Goal: Transaction & Acquisition: Purchase product/service

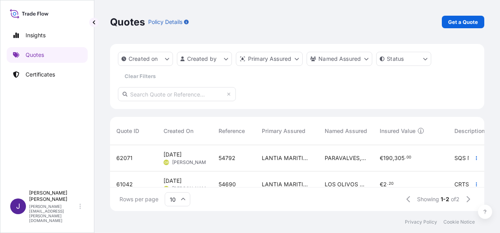
scroll to position [64, 368]
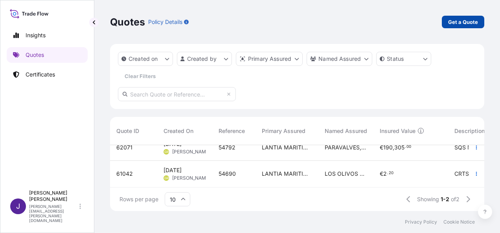
click at [459, 22] on p "Get a Quote" at bounding box center [463, 22] width 30 height 8
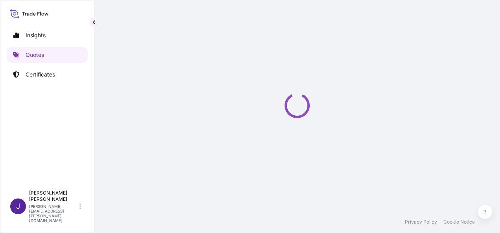
select select "Sea"
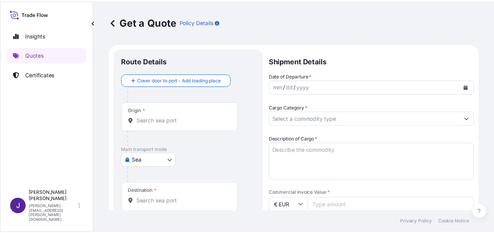
scroll to position [13, 0]
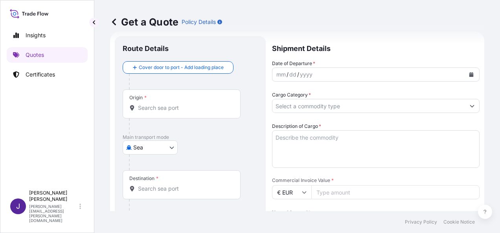
click at [469, 74] on button "Calendar" at bounding box center [471, 74] width 13 height 13
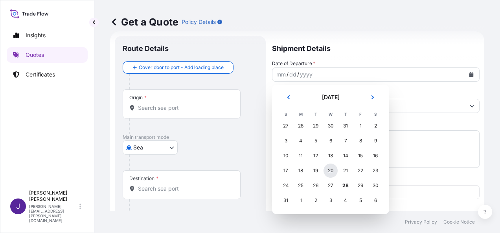
click at [329, 171] on div "20" at bounding box center [330, 171] width 14 height 14
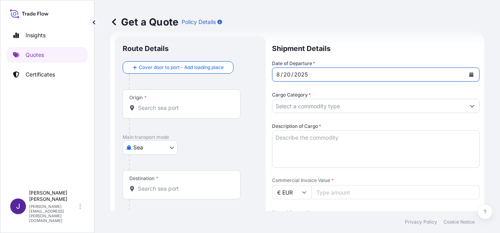
click at [192, 108] on input "Origin *" at bounding box center [184, 108] width 93 height 8
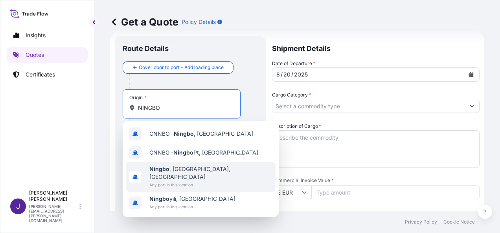
click at [189, 181] on span "Any port in this location" at bounding box center [210, 185] width 123 height 8
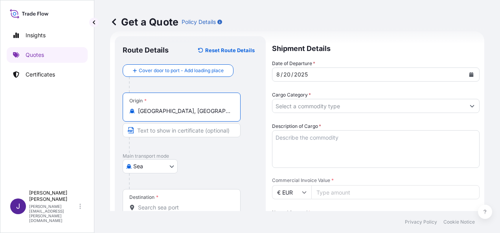
type input "[GEOGRAPHIC_DATA], [GEOGRAPHIC_DATA], [GEOGRAPHIC_DATA]"
click at [177, 203] on div "Destination *" at bounding box center [182, 203] width 118 height 29
click at [177, 204] on input "Destination *" at bounding box center [184, 208] width 93 height 8
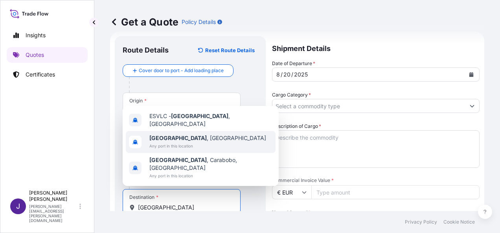
click at [165, 141] on b "[GEOGRAPHIC_DATA]" at bounding box center [177, 138] width 57 height 7
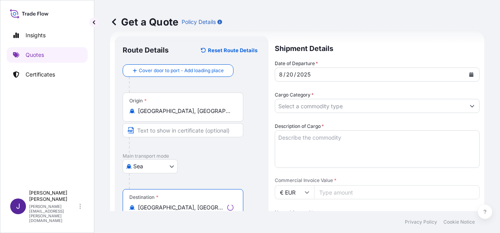
type input "[GEOGRAPHIC_DATA], [GEOGRAPHIC_DATA]"
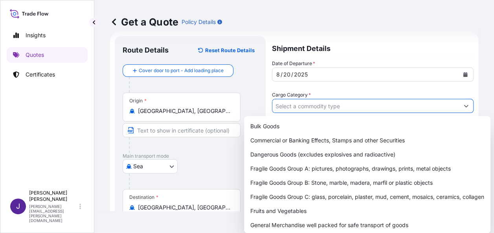
click at [356, 109] on input "Cargo Category *" at bounding box center [365, 106] width 187 height 14
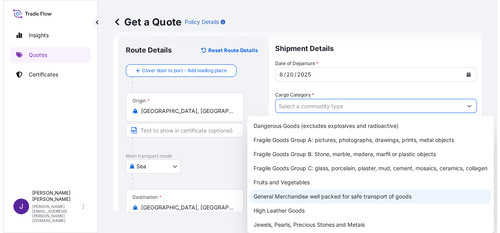
scroll to position [39, 0]
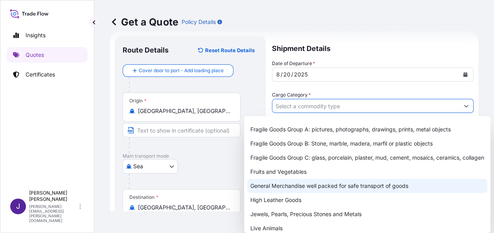
click at [277, 193] on div "General Merchandise well packed for safe transport of goods" at bounding box center [367, 186] width 240 height 14
type input "General Merchandise well packed for safe transport of goods"
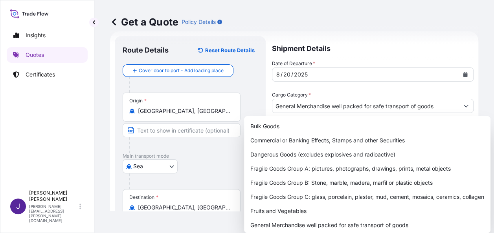
drag, startPoint x: 403, startPoint y: 12, endPoint x: 396, endPoint y: 32, distance: 21.3
click at [403, 12] on div "Get a Quote Policy Details" at bounding box center [294, 22] width 368 height 44
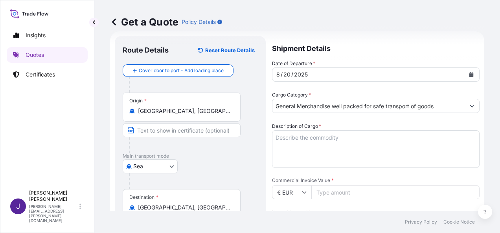
click at [312, 136] on textarea "Description of Cargo *" at bounding box center [376, 149] width 208 height 38
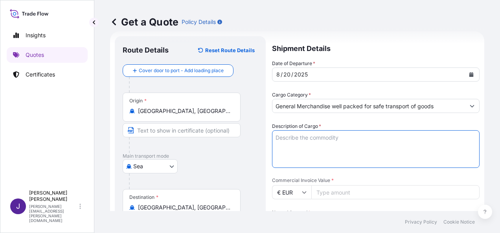
paste textarea "Tricycle"
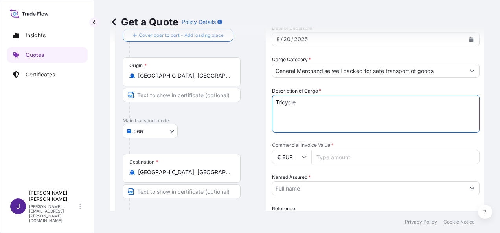
scroll to position [130, 0]
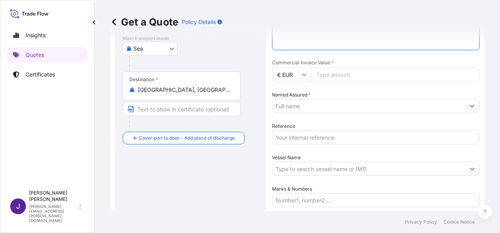
type textarea "Tricycle"
click at [342, 73] on input "Commercial Invoice Value *" at bounding box center [395, 75] width 168 height 14
type input "27489"
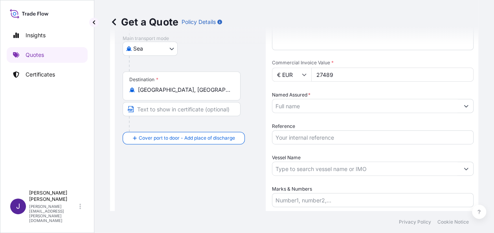
click at [337, 103] on input "Named Assured *" at bounding box center [365, 106] width 187 height 14
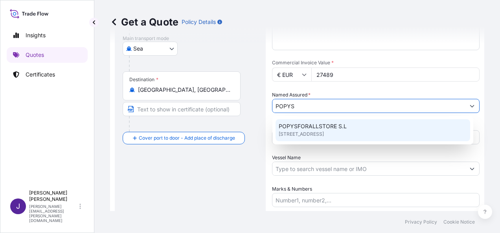
click at [324, 131] on span "[STREET_ADDRESS]" at bounding box center [301, 134] width 45 height 8
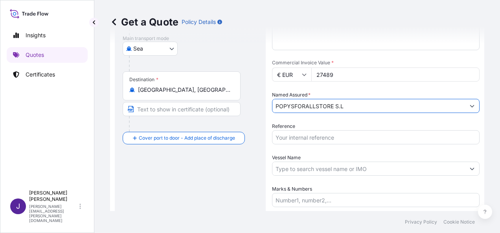
type input "POPYSFORALLSTORE S.L"
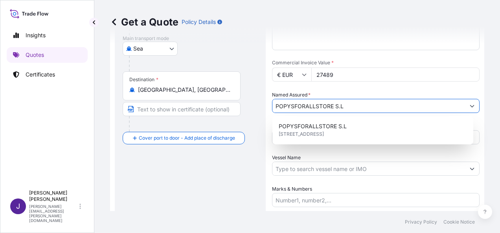
drag, startPoint x: 307, startPoint y: 152, endPoint x: 306, endPoint y: 148, distance: 4.2
click at [307, 152] on div "Date of Departure * [DATE] Cargo Category * General Merchandise well packed for…" at bounding box center [376, 75] width 208 height 266
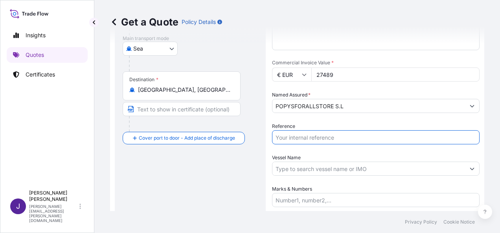
click at [299, 135] on input "Reference" at bounding box center [376, 137] width 208 height 14
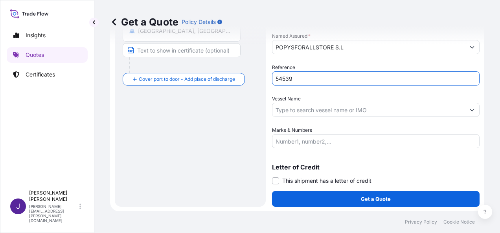
scroll to position [189, 0]
type input "54539"
drag, startPoint x: 276, startPoint y: 180, endPoint x: 279, endPoint y: 186, distance: 6.7
click at [275, 180] on span at bounding box center [275, 181] width 7 height 7
click at [272, 177] on input "This shipment has a letter of credit" at bounding box center [272, 177] width 0 height 0
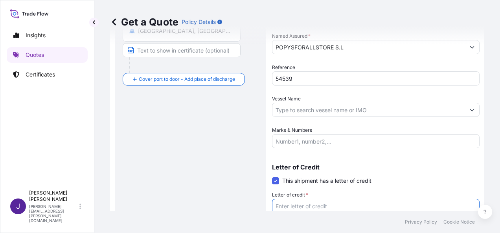
click at [296, 206] on textarea "Letter of credit *" at bounding box center [376, 218] width 208 height 38
paste textarea "POPYSFORALLSTORE S.L C/CIUTAT DE CARLET, Nº5, BAJO 02 GRANATE"
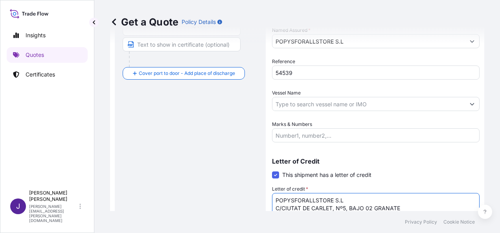
type textarea "POPYSFORALLSTORE S.L C/CIUTAT DE CARLET, Nº5, BAJO 02 GRANATE"
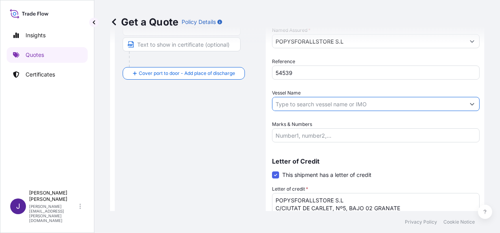
click at [303, 103] on input "Vessel Name" at bounding box center [368, 104] width 193 height 14
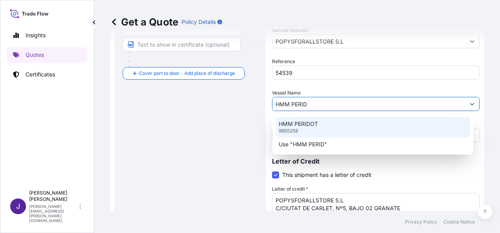
click at [314, 120] on p "HMM PERIDOT" at bounding box center [298, 124] width 39 height 8
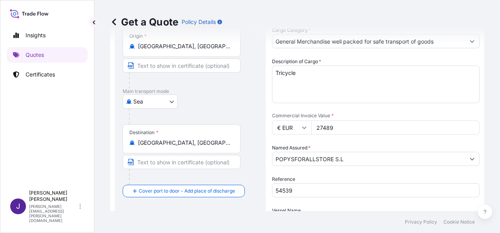
scroll to position [38, 0]
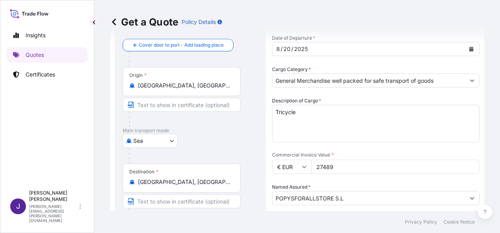
type input "HMM PERIDOT"
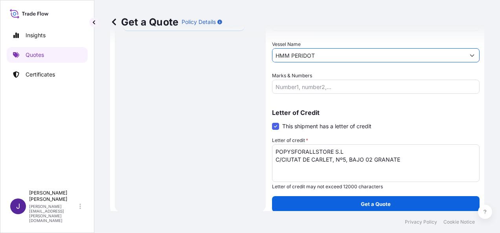
scroll to position [249, 0]
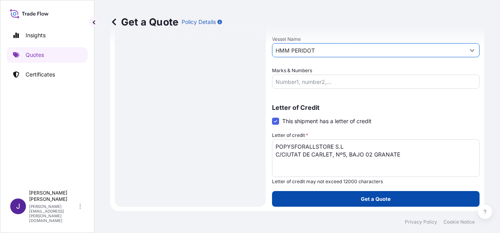
click at [391, 198] on button "Get a Quote" at bounding box center [376, 199] width 208 height 16
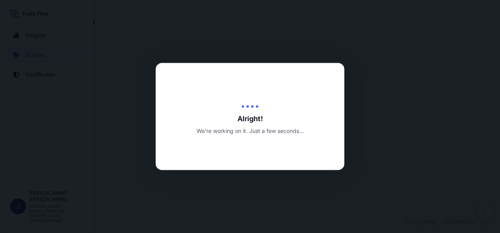
select select "Sea"
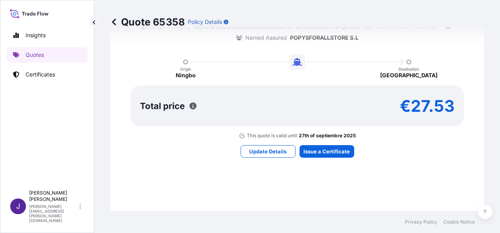
scroll to position [665, 0]
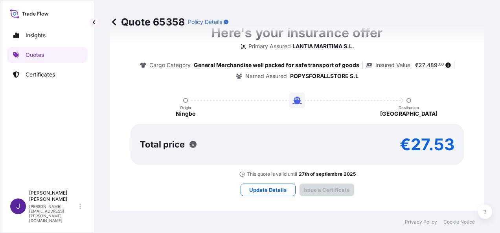
type input "[DATE]"
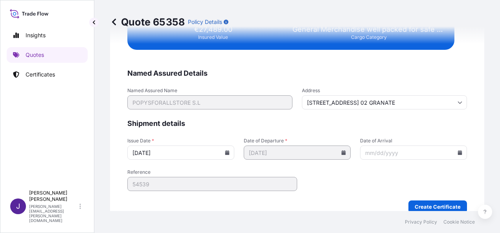
scroll to position [1605, 0]
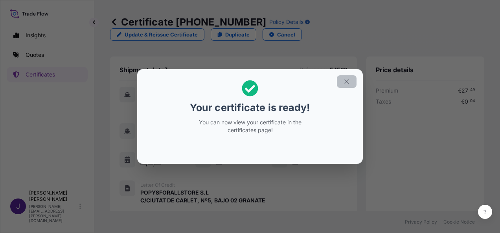
click at [348, 83] on icon "button" at bounding box center [346, 81] width 7 height 7
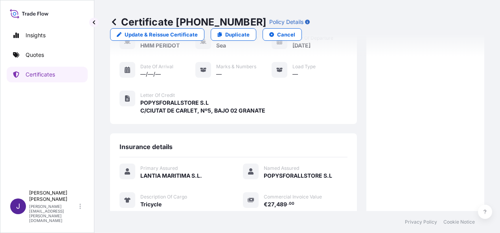
scroll to position [186, 0]
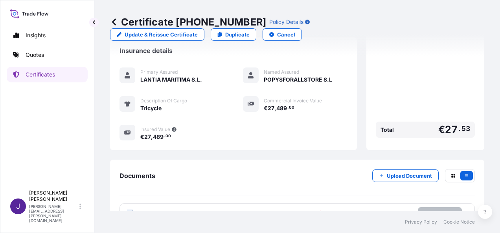
click at [430, 210] on p "Try again." at bounding box center [439, 214] width 25 height 8
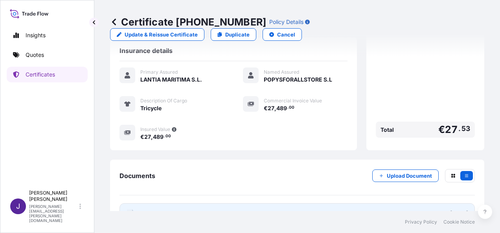
click at [209, 204] on link "PDF Certificate [DATE]" at bounding box center [296, 214] width 355 height 20
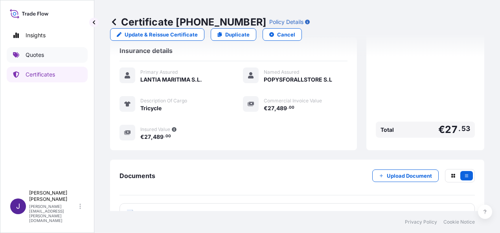
click at [28, 50] on link "Quotes" at bounding box center [47, 55] width 81 height 16
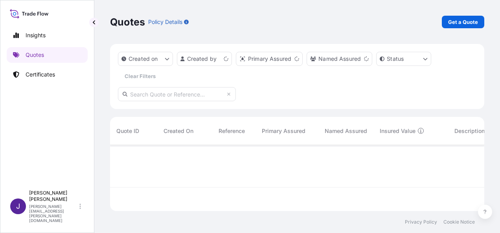
scroll to position [64, 368]
click at [472, 22] on p "Get a Quote" at bounding box center [463, 22] width 30 height 8
select select "Sea"
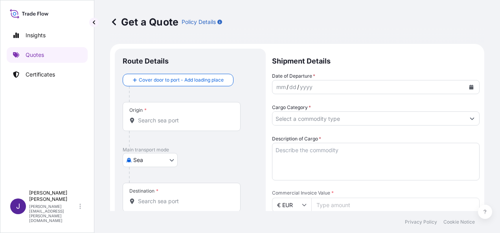
scroll to position [13, 0]
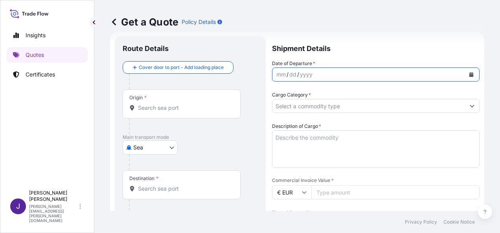
click at [469, 73] on icon "Calendar" at bounding box center [471, 74] width 4 height 5
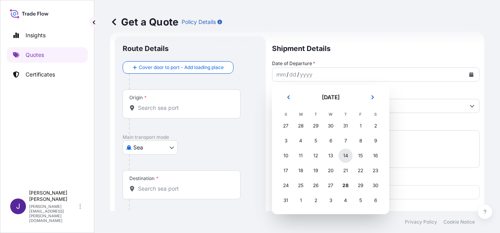
click at [346, 155] on div "14" at bounding box center [345, 156] width 14 height 14
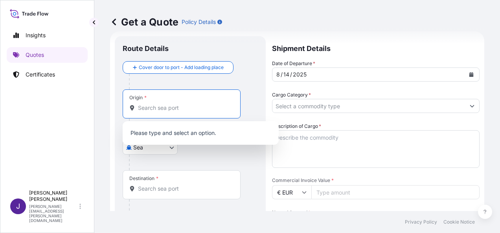
click at [147, 108] on input "Origin *" at bounding box center [184, 108] width 93 height 8
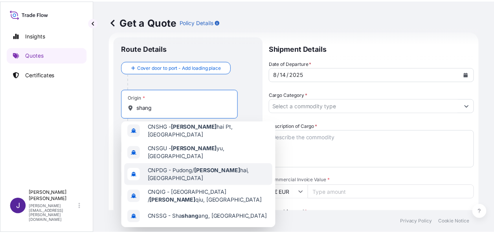
scroll to position [56, 0]
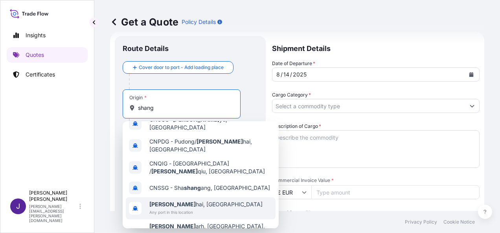
click at [184, 209] on span "Any port in this location" at bounding box center [205, 213] width 113 height 8
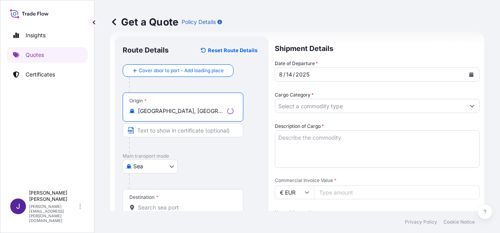
type input "[GEOGRAPHIC_DATA], [GEOGRAPHIC_DATA]"
click at [168, 204] on input "Destination *" at bounding box center [186, 208] width 96 height 8
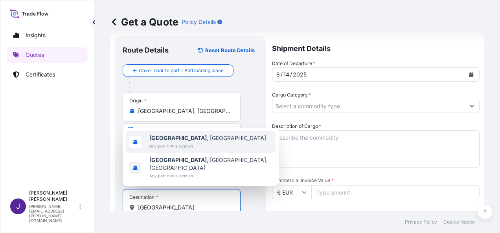
click at [166, 150] on span "Any port in this location" at bounding box center [207, 146] width 117 height 8
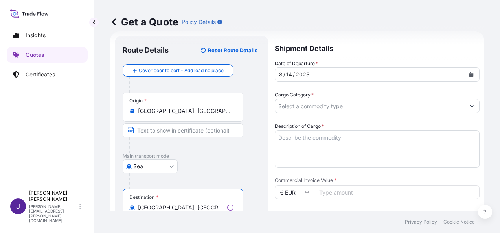
type input "[GEOGRAPHIC_DATA], [GEOGRAPHIC_DATA]"
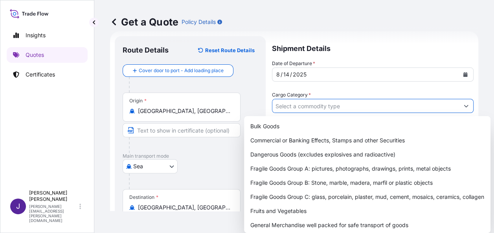
click at [355, 109] on input "Cargo Category *" at bounding box center [365, 106] width 187 height 14
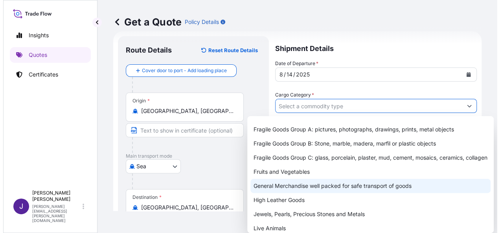
scroll to position [79, 0]
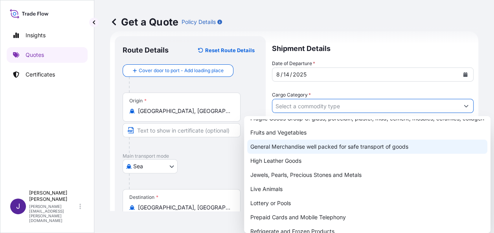
click at [298, 153] on div "General Merchandise well packed for safe transport of goods" at bounding box center [367, 147] width 240 height 14
type input "General Merchandise well packed for safe transport of goods"
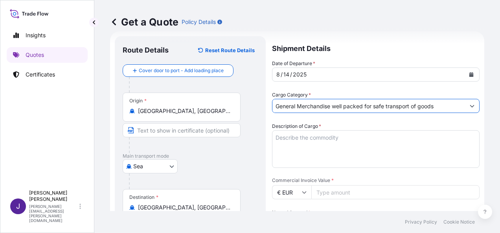
click at [302, 136] on textarea "Description of Cargo *" at bounding box center [376, 149] width 208 height 38
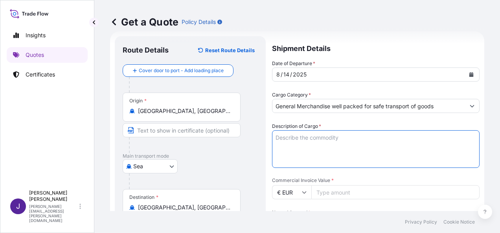
click at [303, 136] on textarea "Description of Cargo *" at bounding box center [376, 149] width 208 height 38
paste textarea "Calendar, Sticker, Roll package, Opp Bag, Marker with eraser"
type textarea "Calendar, Sticker, Roll package, Opp Bag, Marker with eraser"
click at [347, 194] on input "Commercial Invoice Value *" at bounding box center [395, 193] width 168 height 14
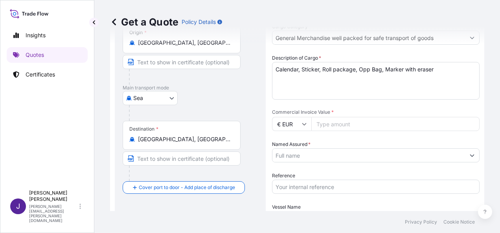
scroll to position [91, 0]
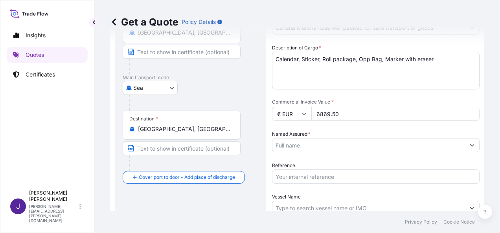
type input "6869.50"
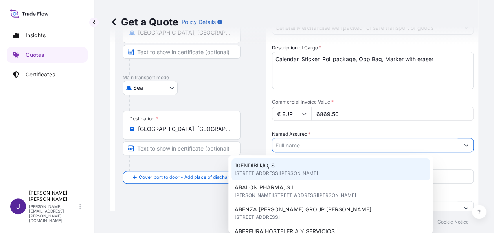
click at [303, 148] on input "Named Assured *" at bounding box center [365, 145] width 187 height 14
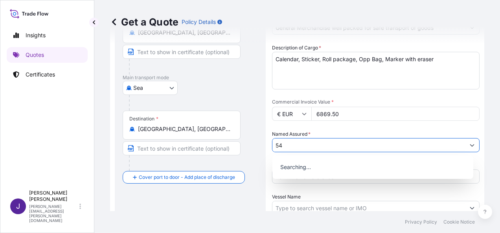
type input "5"
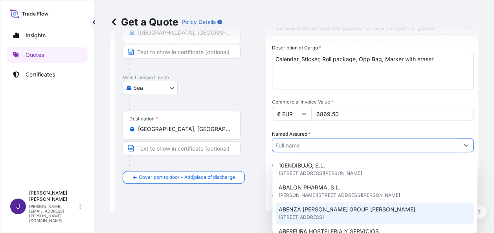
click at [193, 189] on div "Route Details Reset Route Details Cover door to port - Add loading place Place …" at bounding box center [190, 131] width 135 height 332
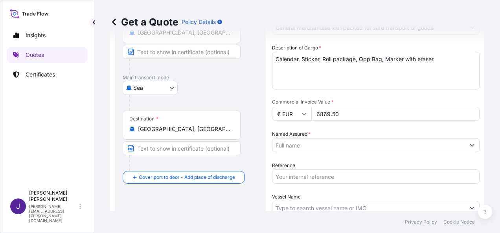
click at [290, 174] on input "Reference" at bounding box center [376, 177] width 208 height 14
type input "54037"
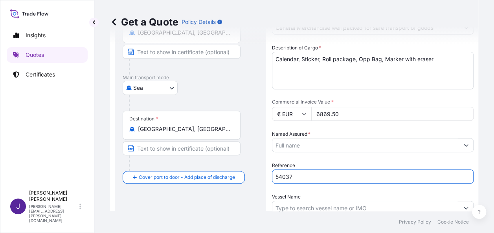
click at [307, 145] on input "Named Assured *" at bounding box center [365, 145] width 187 height 14
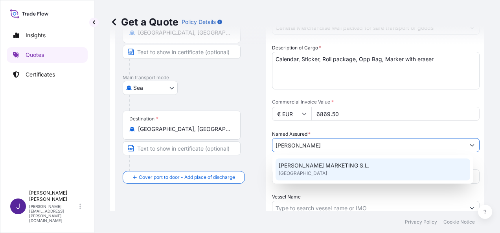
click at [345, 171] on div "[PERSON_NAME] MARKETING S.L. [GEOGRAPHIC_DATA]" at bounding box center [373, 170] width 195 height 22
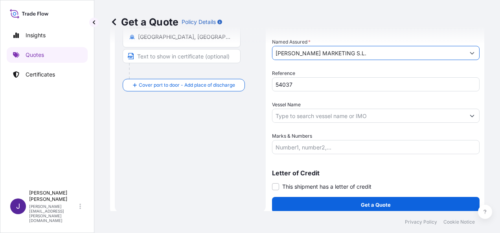
scroll to position [189, 0]
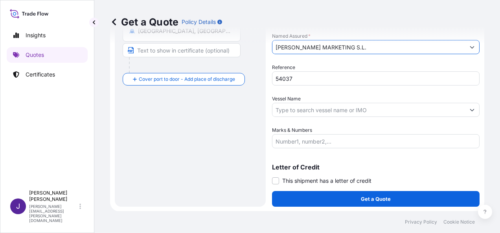
type input "[PERSON_NAME] MARKETING S.L."
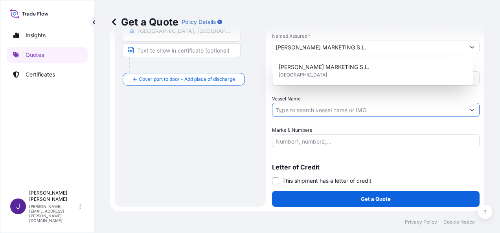
click at [318, 110] on input "Vessel Name" at bounding box center [368, 110] width 193 height 14
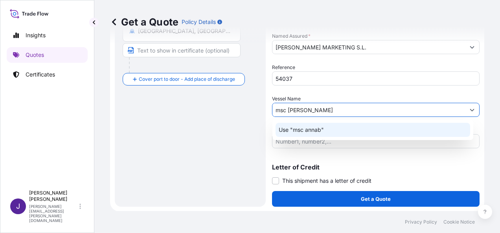
drag, startPoint x: 312, startPoint y: 108, endPoint x: 235, endPoint y: 117, distance: 78.0
click at [237, 117] on form "Route Details Reset Route Details Cover door to port - Add loading place Place …" at bounding box center [297, 33] width 374 height 357
paste input "MSC ANNABELLA"
type input "MSC ANNABELLA"
drag, startPoint x: 333, startPoint y: 123, endPoint x: 332, endPoint y: 134, distance: 11.1
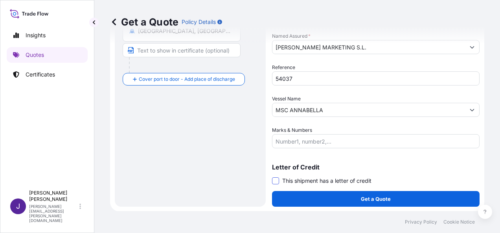
click at [276, 180] on span at bounding box center [275, 181] width 7 height 7
click at [272, 177] on input "This shipment has a letter of credit" at bounding box center [272, 177] width 0 height 0
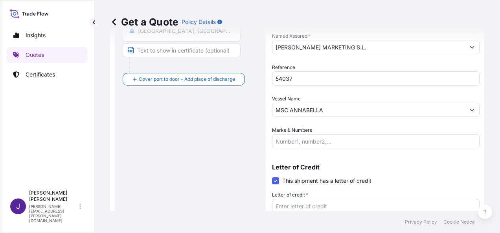
click at [304, 205] on textarea "Letter of credit *" at bounding box center [376, 218] width 208 height 38
paste textarea "[PERSON_NAME] MARKETING [PERSON_NAME] [GEOGRAPHIC_DATA], 65 - 1A"
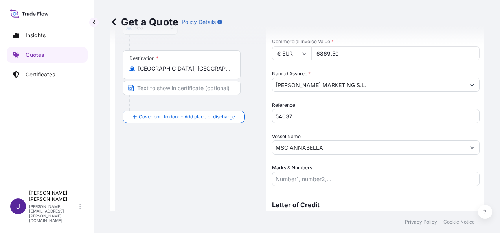
scroll to position [117, 0]
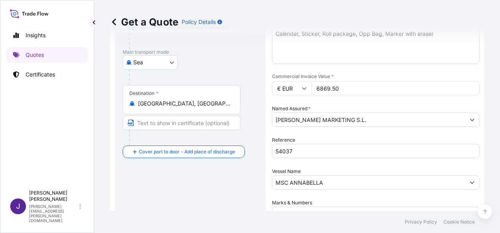
type textarea "[PERSON_NAME] MARKETING [PERSON_NAME] [GEOGRAPHIC_DATA], 65 - 1A"
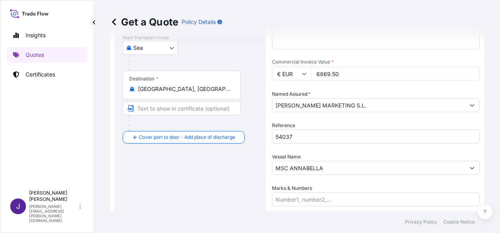
scroll to position [249, 0]
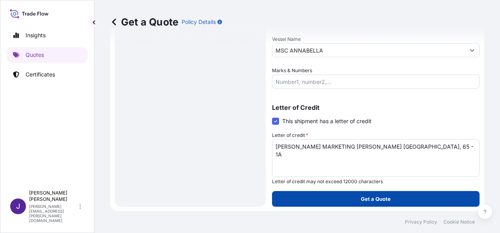
click at [366, 198] on p "Get a Quote" at bounding box center [376, 199] width 30 height 8
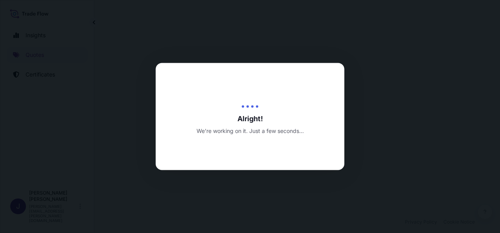
select select "Sea"
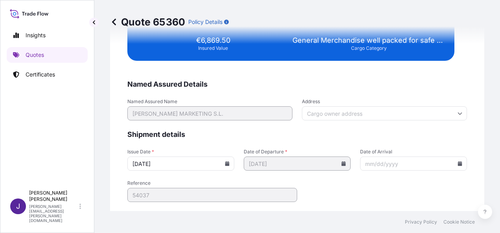
scroll to position [1605, 0]
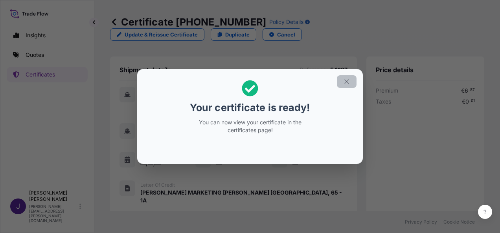
click at [345, 80] on icon "button" at bounding box center [346, 81] width 7 height 7
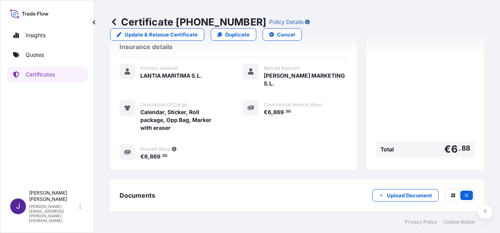
scroll to position [210, 0]
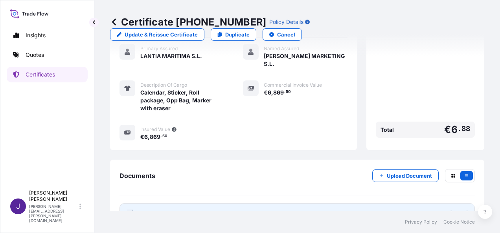
click at [259, 204] on link "PDF Certificate [DATE]" at bounding box center [296, 214] width 355 height 20
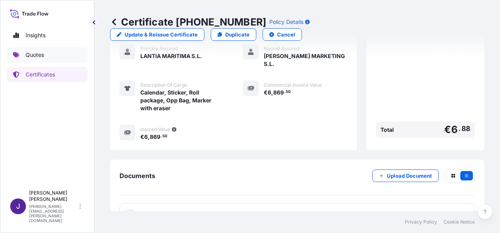
click at [38, 51] on p "Quotes" at bounding box center [35, 55] width 18 height 8
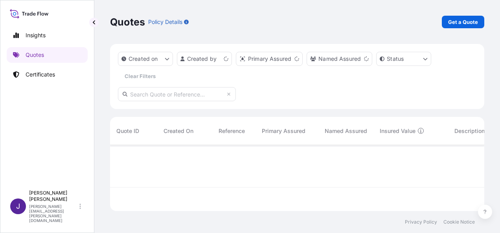
scroll to position [64, 368]
click at [475, 23] on p "Get a Quote" at bounding box center [463, 22] width 30 height 8
select select "Sea"
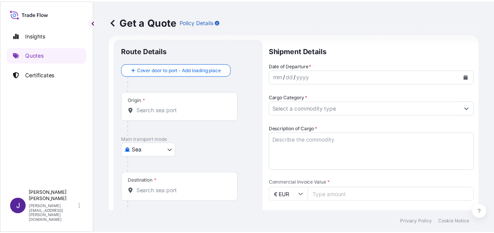
scroll to position [13, 0]
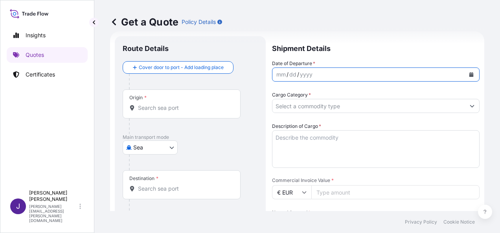
click at [469, 74] on icon "Calendar" at bounding box center [471, 74] width 5 height 5
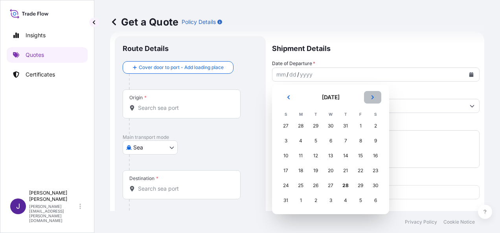
click at [376, 98] on button "Next" at bounding box center [372, 97] width 17 height 13
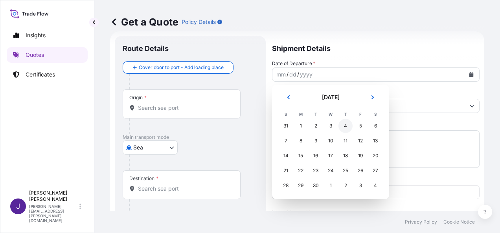
click at [347, 128] on div "4" at bounding box center [345, 126] width 14 height 14
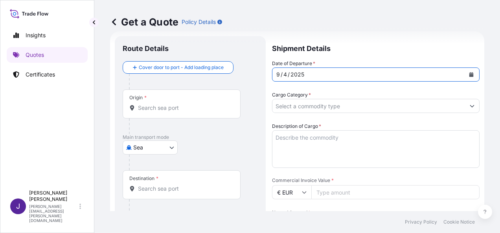
click at [176, 119] on div "Origin *" at bounding box center [190, 112] width 135 height 45
drag, startPoint x: 176, startPoint y: 120, endPoint x: 205, endPoint y: 110, distance: 30.8
click at [205, 110] on input "Origin *" at bounding box center [184, 108] width 93 height 8
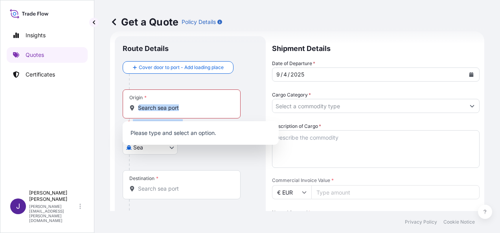
click at [206, 103] on div "Origin *" at bounding box center [182, 104] width 118 height 29
click at [206, 104] on input "Origin * Please select an origin" at bounding box center [184, 108] width 93 height 8
click at [169, 109] on input "Origin * Please select an origin" at bounding box center [184, 108] width 93 height 8
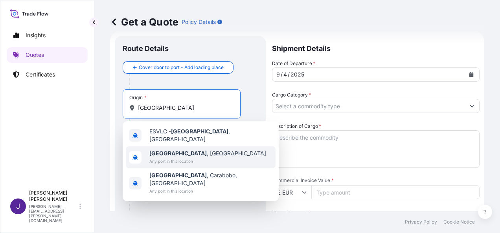
click at [167, 153] on b "[GEOGRAPHIC_DATA]" at bounding box center [177, 153] width 57 height 7
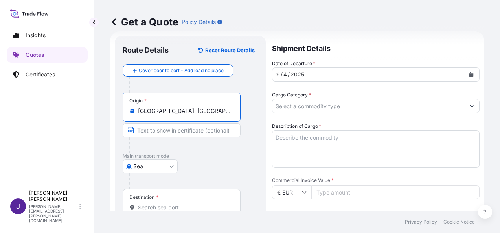
type input "[GEOGRAPHIC_DATA], [GEOGRAPHIC_DATA]"
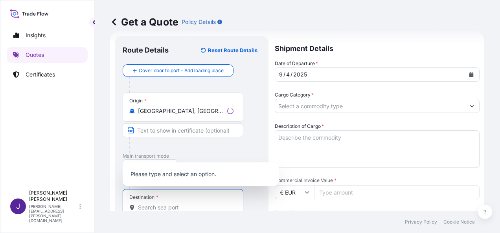
click at [159, 207] on input "Destination *" at bounding box center [186, 208] width 96 height 8
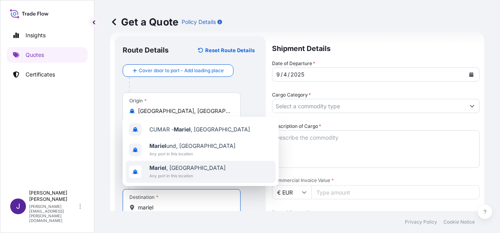
click at [184, 173] on span "Any port in this location" at bounding box center [187, 176] width 76 height 8
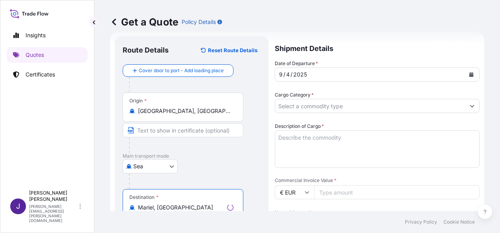
type input "Mariel, [GEOGRAPHIC_DATA]"
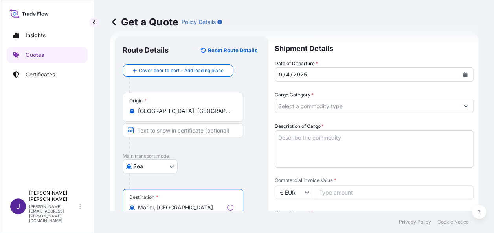
click at [358, 102] on input "Cargo Category *" at bounding box center [367, 106] width 184 height 14
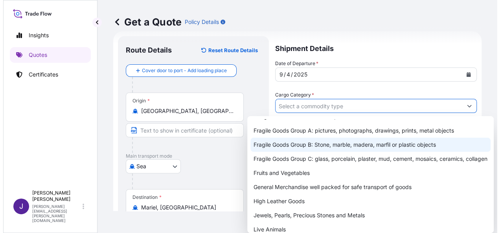
scroll to position [39, 0]
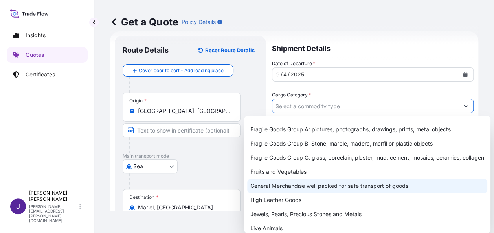
click at [311, 193] on div "General Merchandise well packed for safe transport of goods" at bounding box center [367, 186] width 240 height 14
type input "General Merchandise well packed for safe transport of goods"
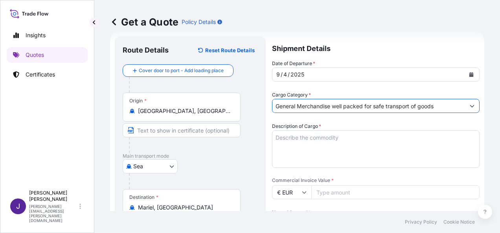
click at [334, 138] on textarea "Description of Cargo *" at bounding box center [376, 149] width 208 height 38
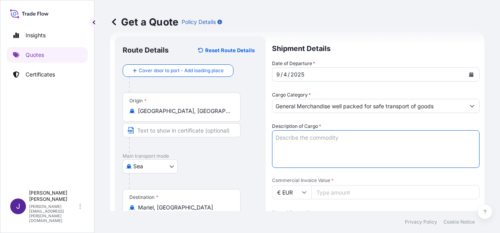
paste textarea "MATERIAL INFORMATIO"
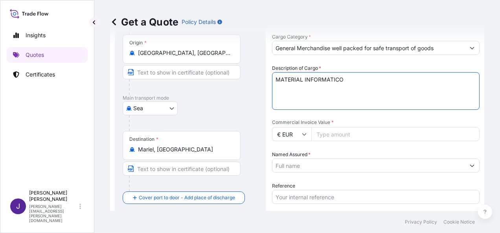
scroll to position [91, 0]
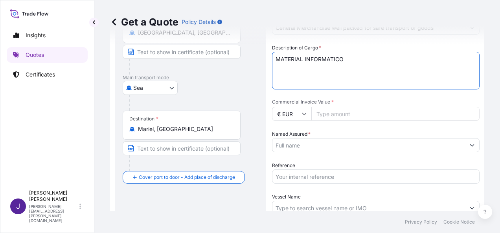
type textarea "MATERIAL INFORMATICO"
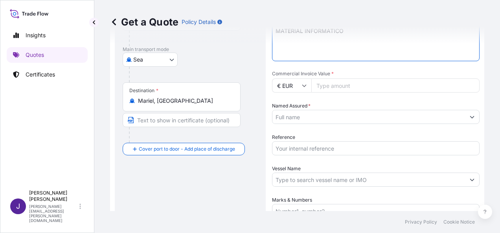
scroll to position [170, 0]
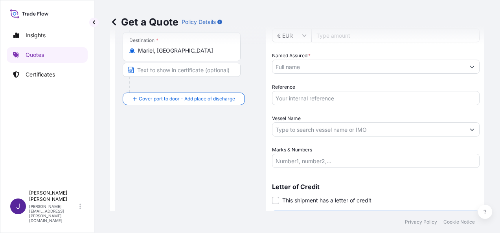
click at [292, 161] on input "Marks & Numbers" at bounding box center [376, 161] width 208 height 14
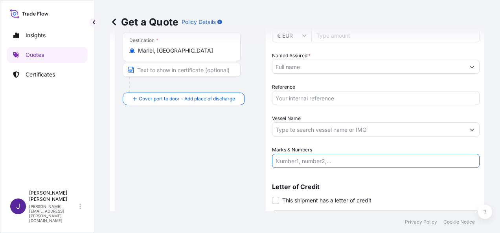
paste input "RFSU5011978 40HC Seal nº 054805 + CXDU1834164 20DV Seal nº 054803 // 32 PALLETS…"
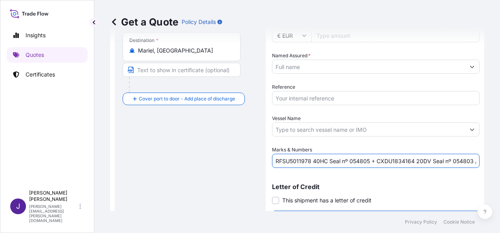
scroll to position [0, 68]
type input "RFSU5011978 40HC Seal nº 054805 + CXDU1834164 20DV Seal nº 054803 // 32 PALLETS…"
click at [315, 96] on input "Reference" at bounding box center [376, 98] width 208 height 14
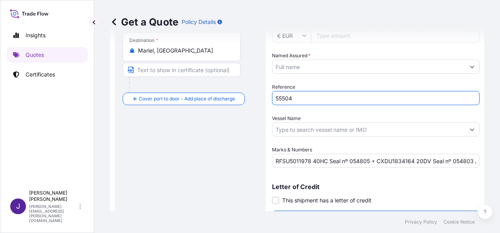
type input "55504"
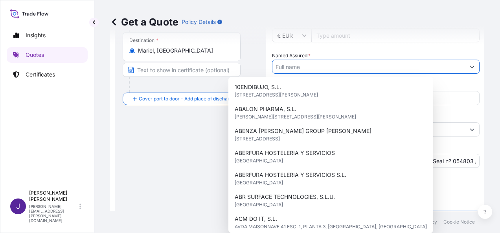
click at [309, 66] on input "Named Assured *" at bounding box center [368, 67] width 193 height 14
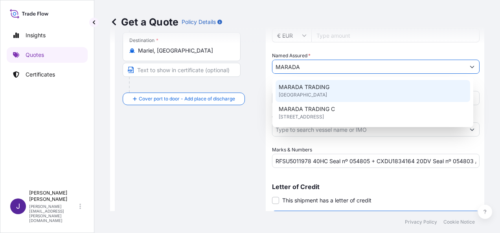
click at [327, 89] on span "MARADA TRADING" at bounding box center [304, 87] width 51 height 8
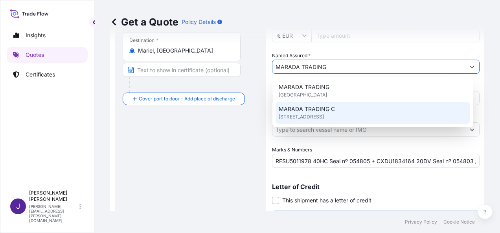
click at [324, 118] on span "[STREET_ADDRESS]" at bounding box center [301, 117] width 45 height 8
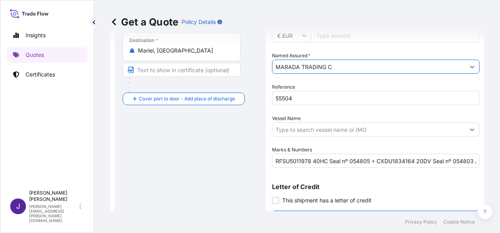
scroll to position [189, 0]
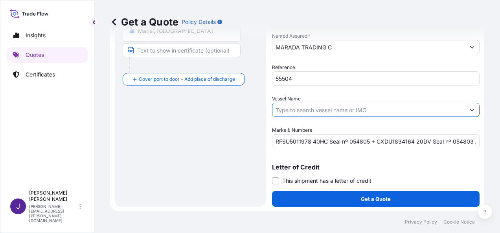
click at [349, 110] on input "Vessel Name" at bounding box center [368, 110] width 193 height 14
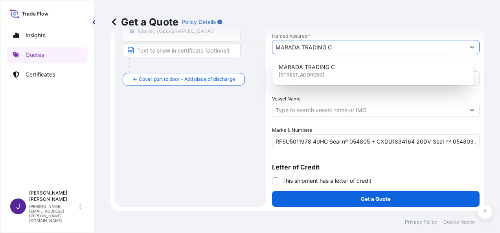
drag, startPoint x: 340, startPoint y: 45, endPoint x: 220, endPoint y: 77, distance: 124.4
click at [226, 44] on form "Route Details Reset Route Details Cover door to port - Add loading place Place …" at bounding box center [297, 33] width 374 height 357
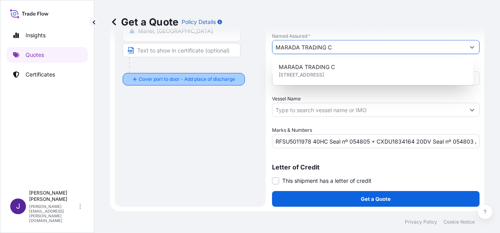
paste input "SL."
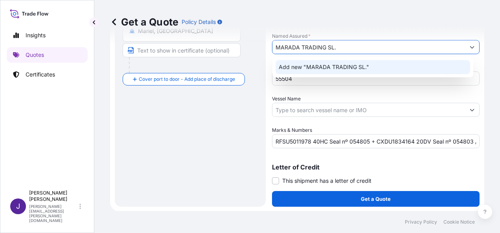
click at [331, 45] on input "MARADA TRADING SL." at bounding box center [368, 47] width 193 height 14
click at [353, 69] on span "Add new "MARADA TRADING, S.L."" at bounding box center [326, 67] width 94 height 8
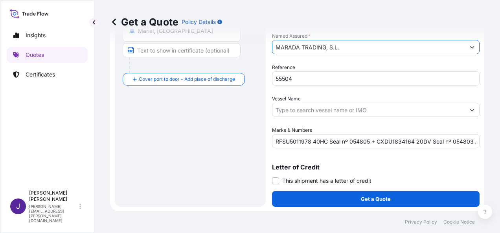
type input "MARADA TRADING, S.L."
click at [323, 110] on input "Vessel Name" at bounding box center [368, 110] width 193 height 14
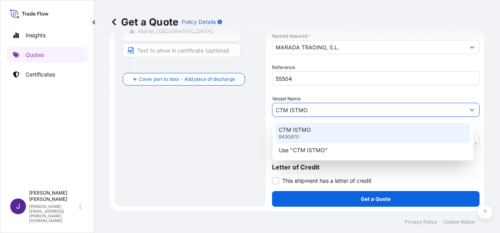
click at [335, 129] on div "CTM ISTMO 9430870" at bounding box center [373, 133] width 195 height 20
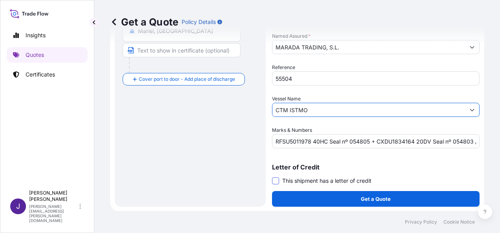
type input "CTM ISTMO"
click at [277, 182] on span at bounding box center [275, 181] width 7 height 7
click at [272, 177] on input "This shipment has a letter of credit" at bounding box center [272, 177] width 0 height 0
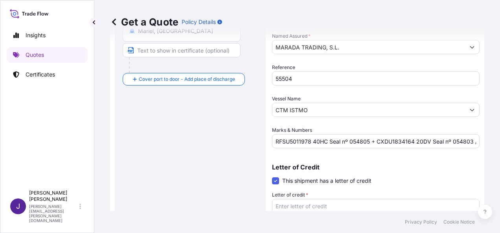
click at [300, 207] on textarea "Letter of credit *" at bounding box center [376, 218] width 208 height 38
paste textarea "MEDICUBA [STREET_ADDRESS] ENTRE 15 Y 17"
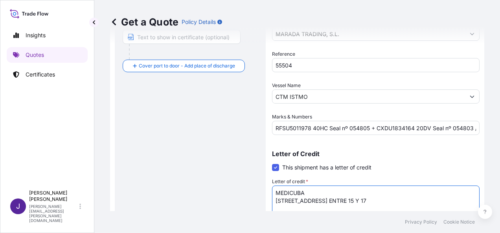
scroll to position [249, 0]
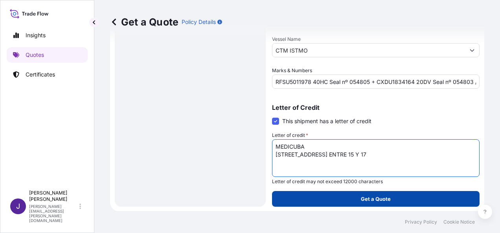
type textarea "MEDICUBA [STREET_ADDRESS] ENTRE 15 Y 17"
click at [389, 198] on button "Get a Quote" at bounding box center [376, 199] width 208 height 16
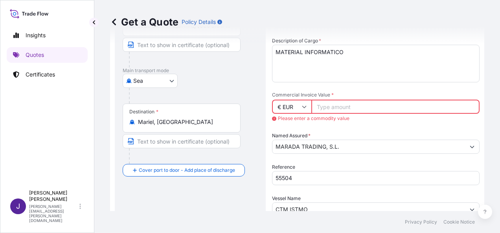
scroll to position [118, 0]
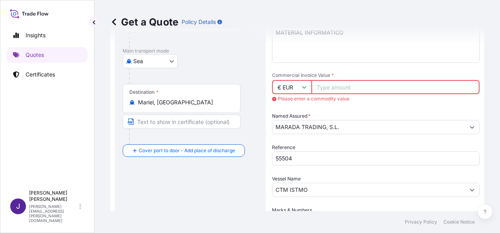
click at [349, 89] on input "Commercial Invoice Value *" at bounding box center [395, 87] width 168 height 14
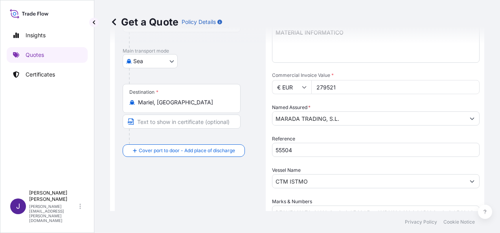
type input "279521"
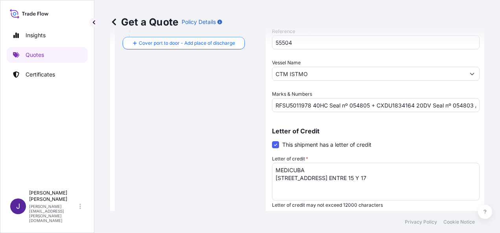
scroll to position [249, 0]
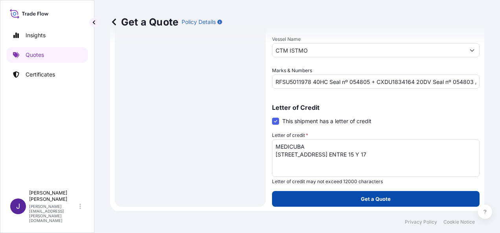
click at [380, 202] on p "Get a Quote" at bounding box center [376, 199] width 30 height 8
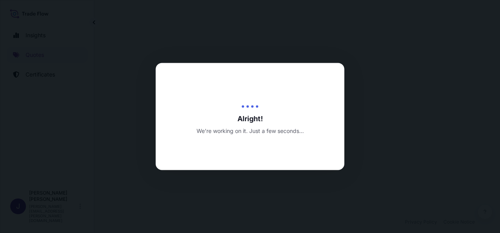
select select "Sea"
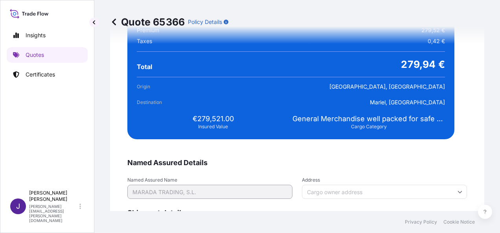
scroll to position [1605, 0]
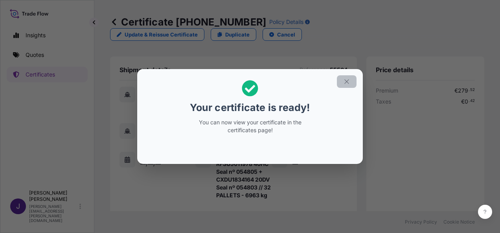
click at [347, 81] on icon "button" at bounding box center [346, 81] width 7 height 7
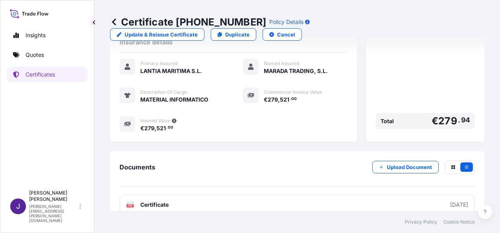
scroll to position [233, 0]
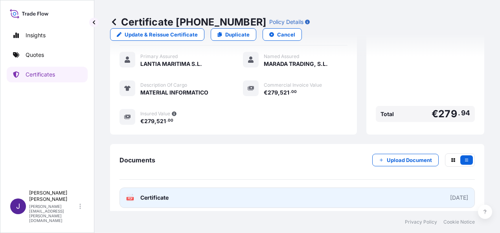
click at [261, 190] on link "PDF Certificate [DATE]" at bounding box center [296, 198] width 355 height 20
